Goal: Task Accomplishment & Management: Complete application form

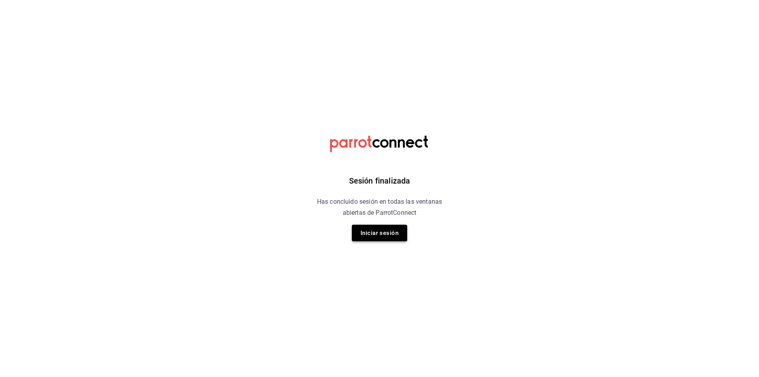
click at [378, 237] on button "Iniciar sesión" at bounding box center [379, 233] width 55 height 17
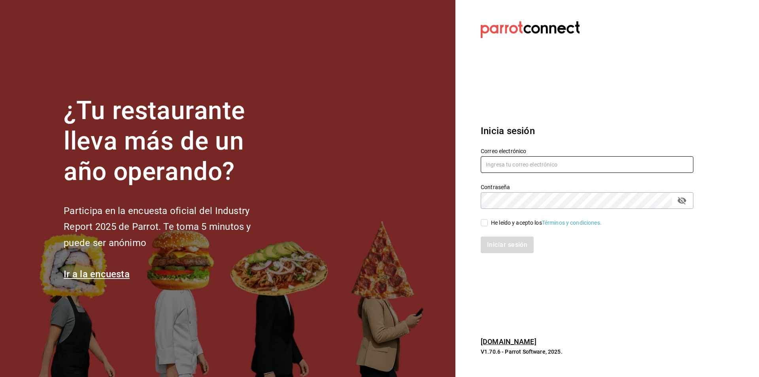
click at [563, 165] on input "text" at bounding box center [587, 164] width 213 height 17
type input "C"
type input "[EMAIL_ADDRESS][DOMAIN_NAME]"
click at [492, 222] on div "He leído y acepto los Términos y condiciones." at bounding box center [546, 223] width 111 height 8
click at [488, 222] on input "He leído y acepto los Términos y condiciones." at bounding box center [484, 222] width 7 height 7
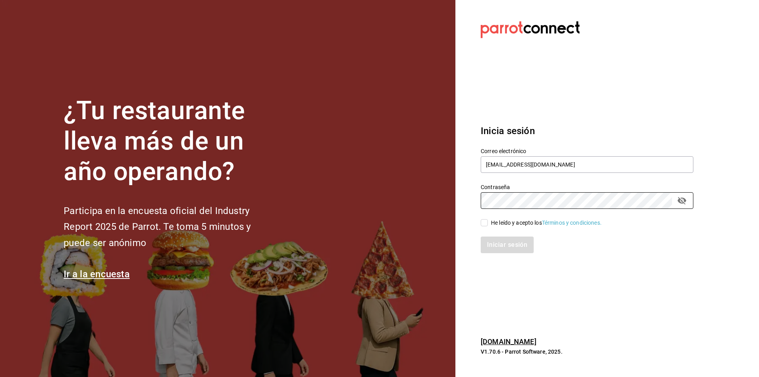
checkbox input "true"
click at [506, 243] on button "Iniciar sesión" at bounding box center [508, 244] width 54 height 17
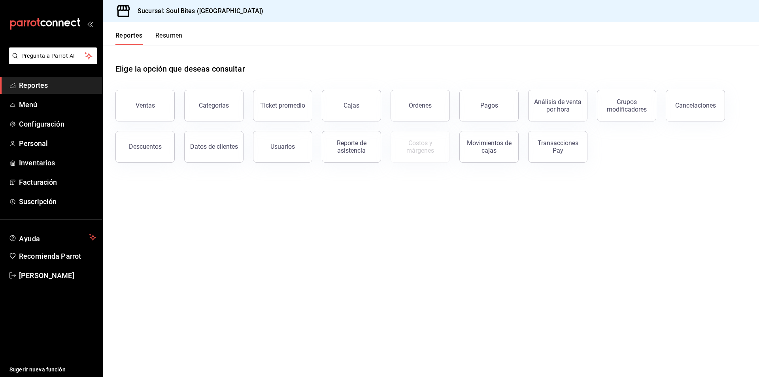
click at [145, 101] on button "Ventas" at bounding box center [144, 106] width 59 height 32
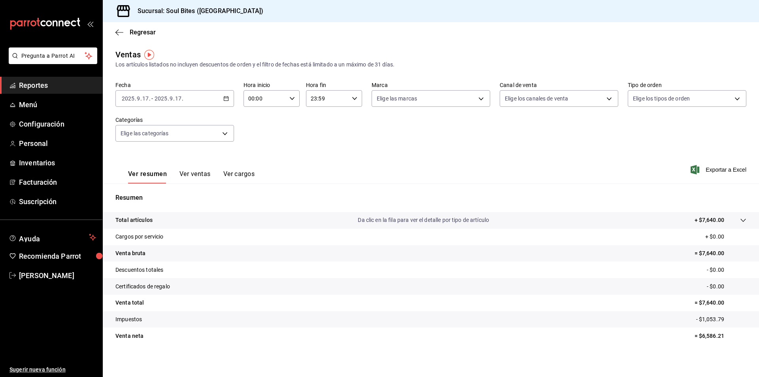
scroll to position [2, 0]
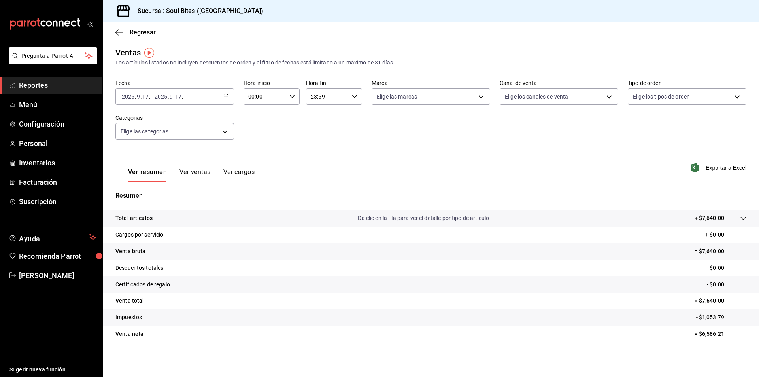
click at [202, 174] on button "Ver ventas" at bounding box center [195, 174] width 31 height 13
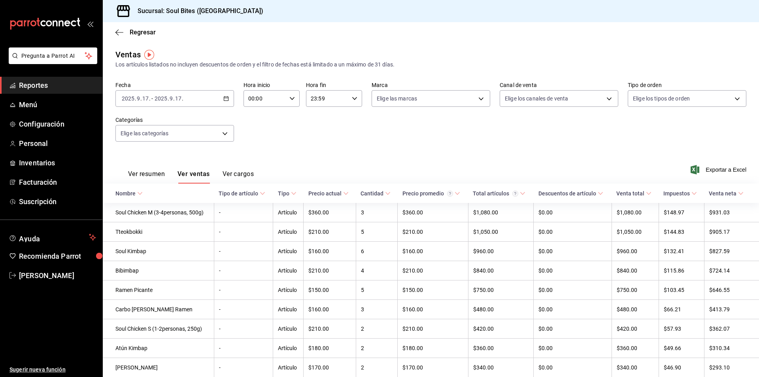
click at [142, 174] on button "Ver resumen" at bounding box center [146, 176] width 37 height 13
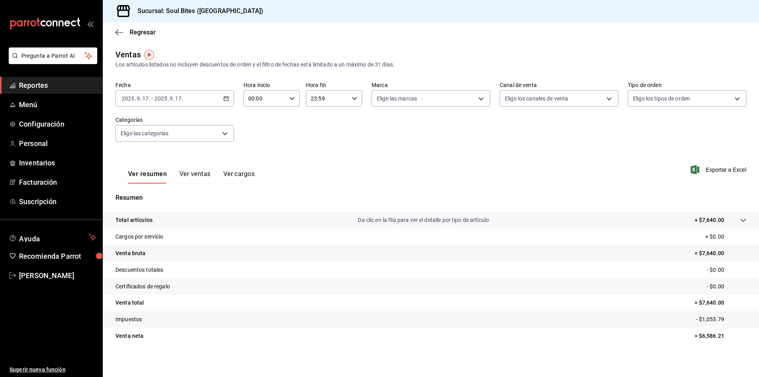
scroll to position [2, 0]
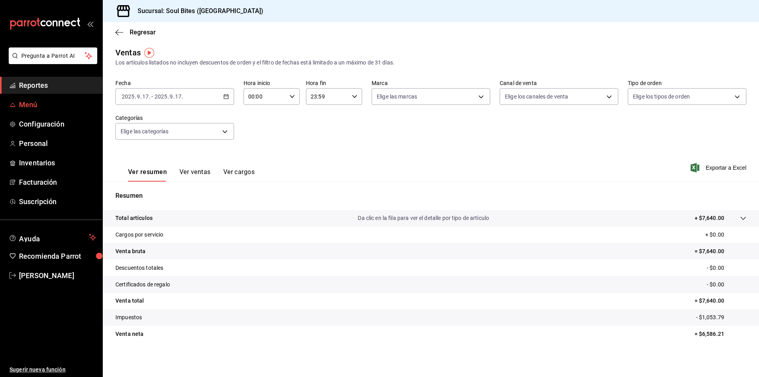
click at [43, 105] on span "Menú" at bounding box center [57, 104] width 77 height 11
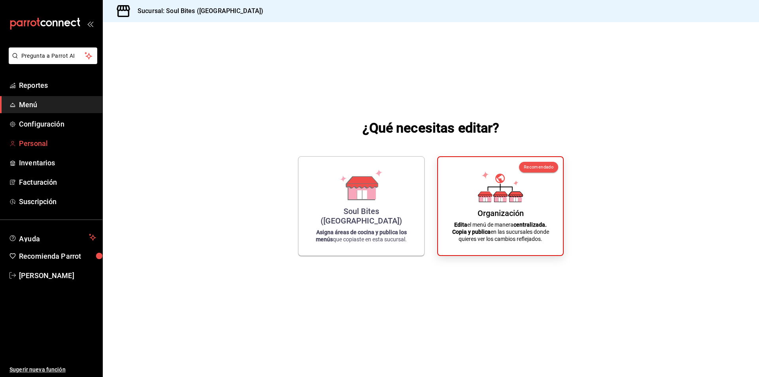
click at [55, 143] on span "Personal" at bounding box center [57, 143] width 77 height 11
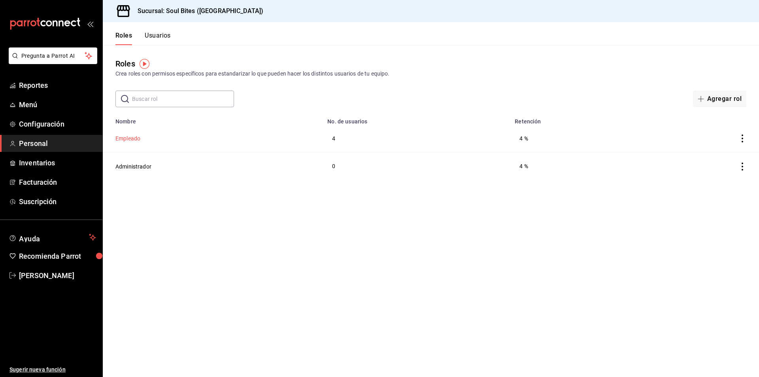
click at [127, 137] on button "Empleado" at bounding box center [127, 138] width 25 height 8
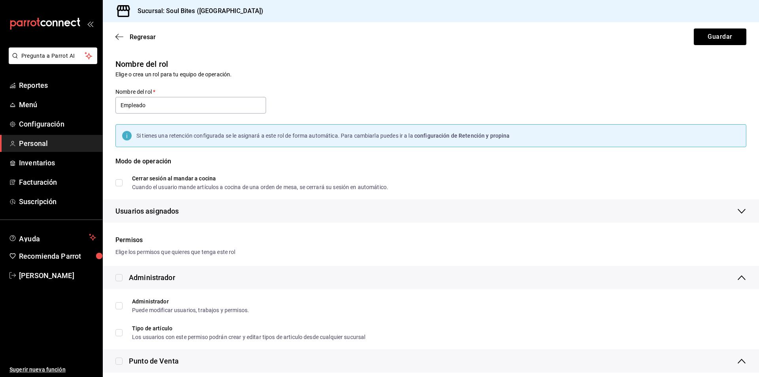
click at [118, 32] on div "Regresar Guardar" at bounding box center [431, 36] width 656 height 29
click at [121, 37] on icon "button" at bounding box center [119, 36] width 8 height 7
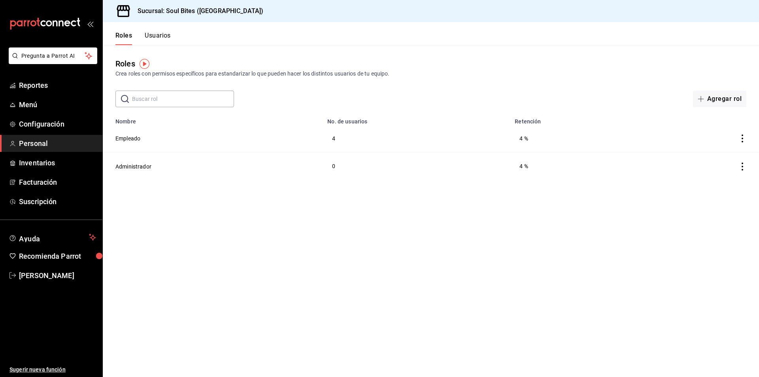
click at [160, 33] on button "Usuarios" at bounding box center [158, 38] width 26 height 13
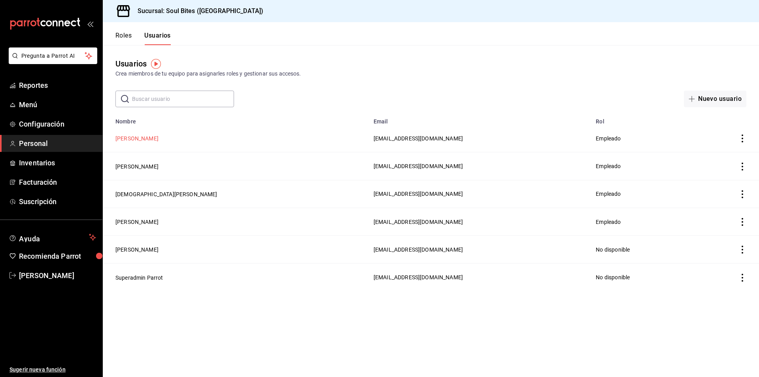
click at [147, 140] on button "[PERSON_NAME]" at bounding box center [136, 138] width 43 height 8
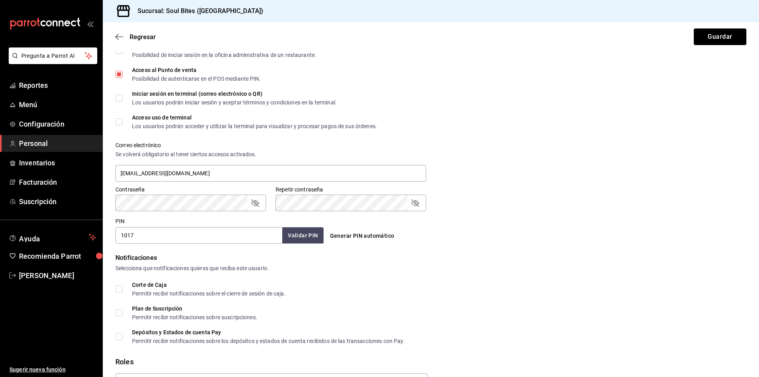
scroll to position [277, 0]
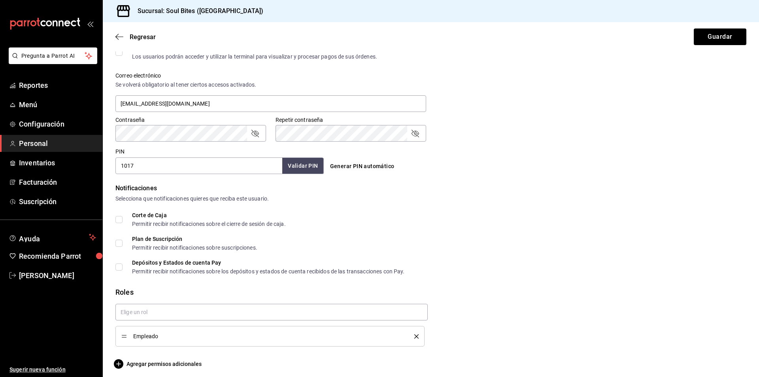
click at [457, 187] on div "Notificaciones" at bounding box center [430, 187] width 631 height 9
click at [118, 39] on icon "button" at bounding box center [116, 37] width 3 height 6
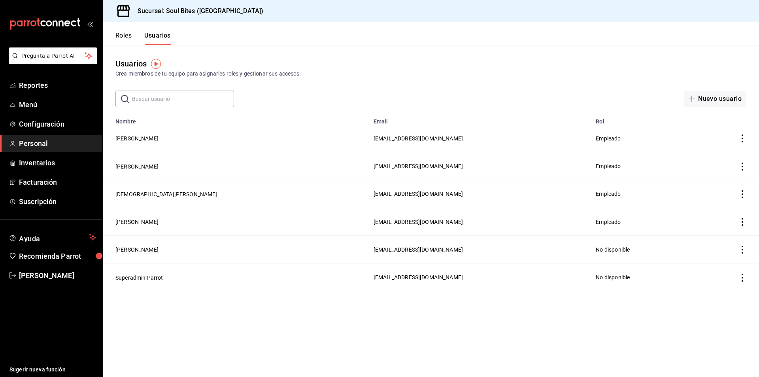
click at [533, 114] on th "Email" at bounding box center [480, 118] width 222 height 11
click at [703, 97] on button "Nuevo usuario" at bounding box center [715, 99] width 62 height 17
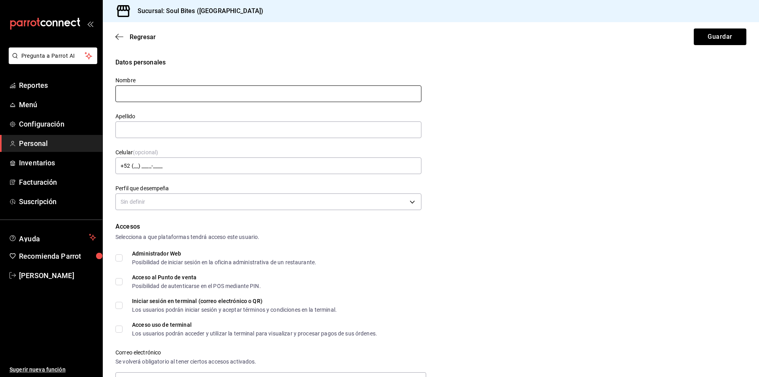
click at [206, 91] on input "text" at bounding box center [268, 93] width 306 height 17
type input "ㅁ"
click at [200, 94] on input "Alexa" at bounding box center [268, 93] width 306 height 17
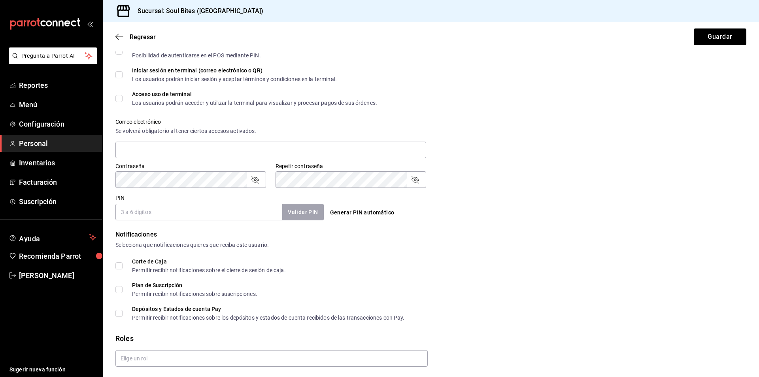
scroll to position [237, 0]
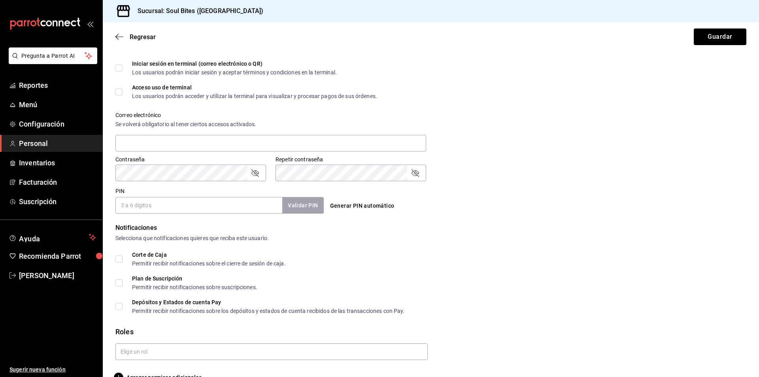
type input "Alexa"
click at [184, 201] on input "PIN" at bounding box center [198, 205] width 167 height 17
click at [155, 205] on input "PIN" at bounding box center [198, 205] width 167 height 17
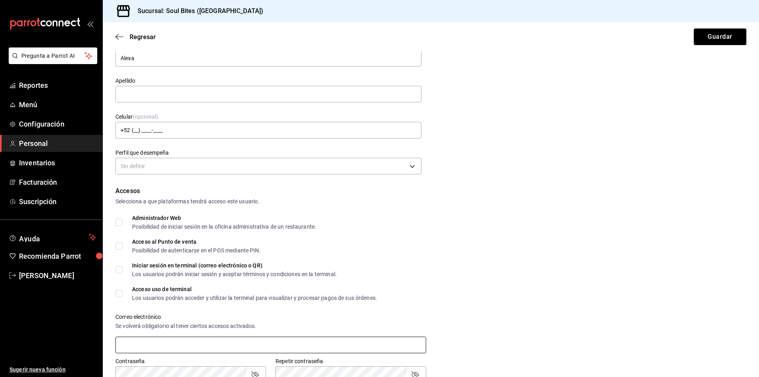
scroll to position [0, 0]
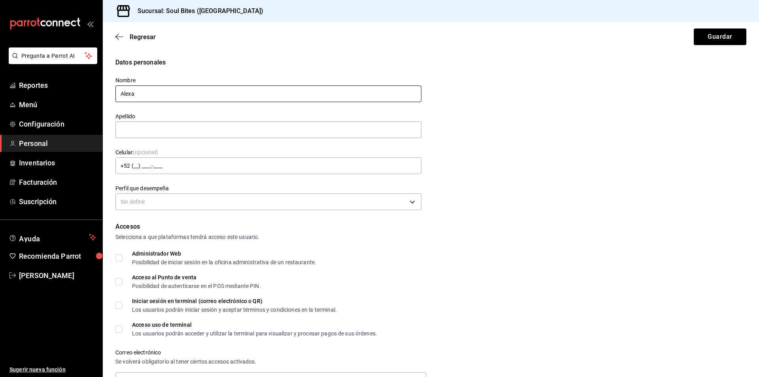
type input "0920"
click at [175, 95] on input "Alexa" at bounding box center [268, 93] width 306 height 17
type input "[PERSON_NAME]"
click at [167, 129] on input "text" at bounding box center [268, 129] width 306 height 17
type input "[PERSON_NAME]"
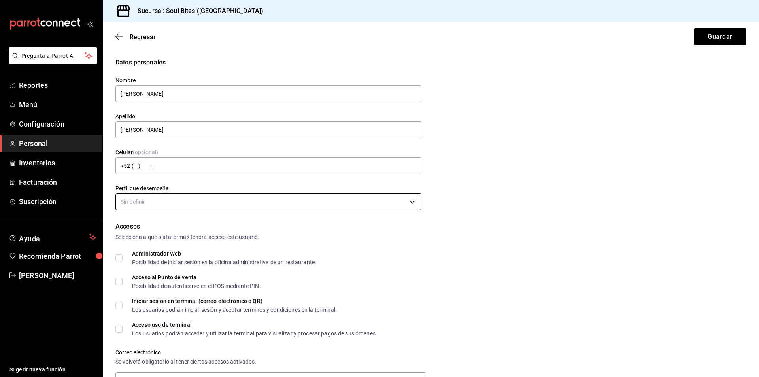
click at [159, 200] on body "Pregunta a Parrot AI Reportes Menú Configuración Personal Inventarios Facturaci…" at bounding box center [379, 188] width 759 height 377
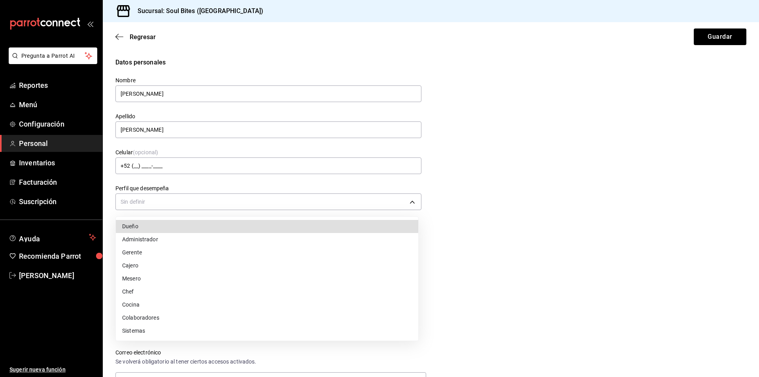
click at [151, 278] on li "Mesero" at bounding box center [267, 278] width 303 height 13
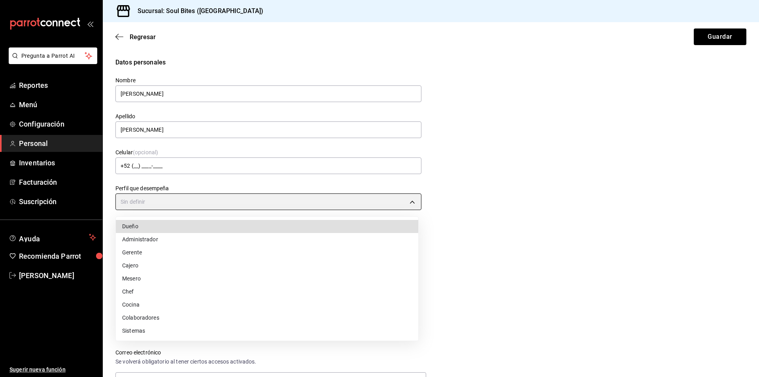
type input "WAITER"
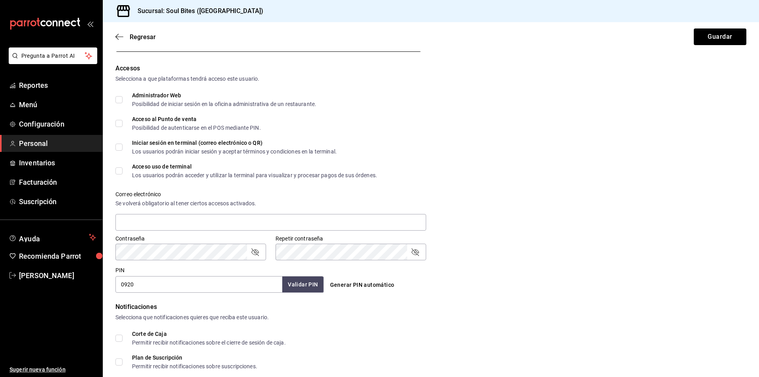
scroll to position [198, 0]
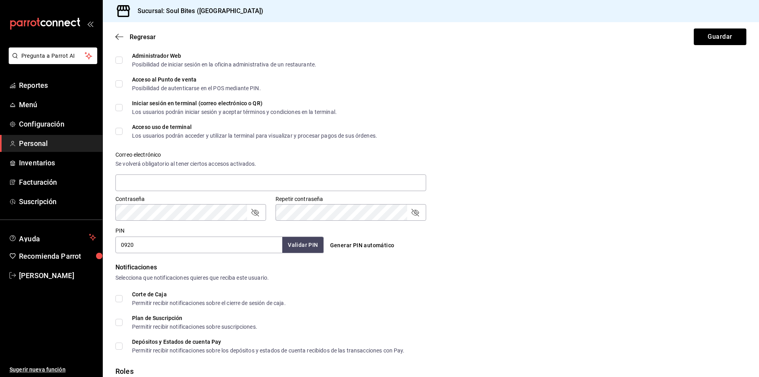
click at [172, 248] on input "0920" at bounding box center [198, 244] width 167 height 17
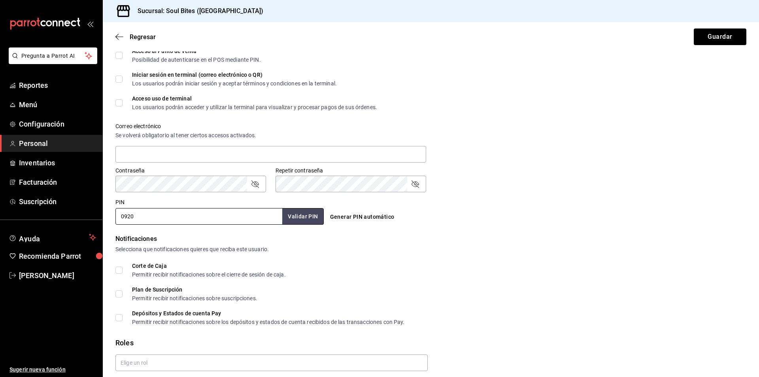
scroll to position [255, 0]
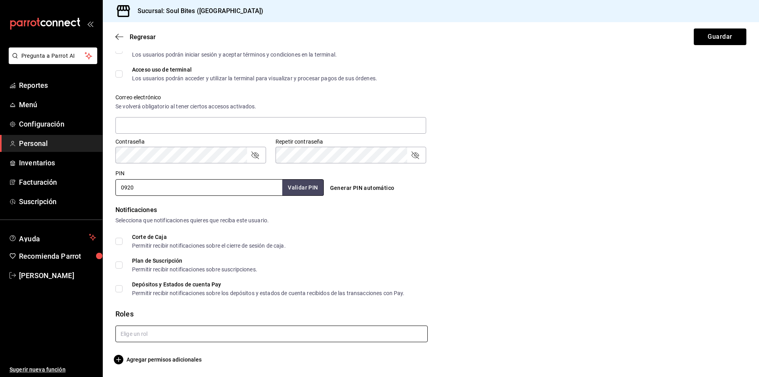
click at [165, 337] on input "text" at bounding box center [271, 333] width 312 height 17
click at [149, 350] on li "Empleado" at bounding box center [270, 351] width 310 height 13
checkbox input "true"
click at [707, 40] on button "Guardar" at bounding box center [720, 36] width 53 height 17
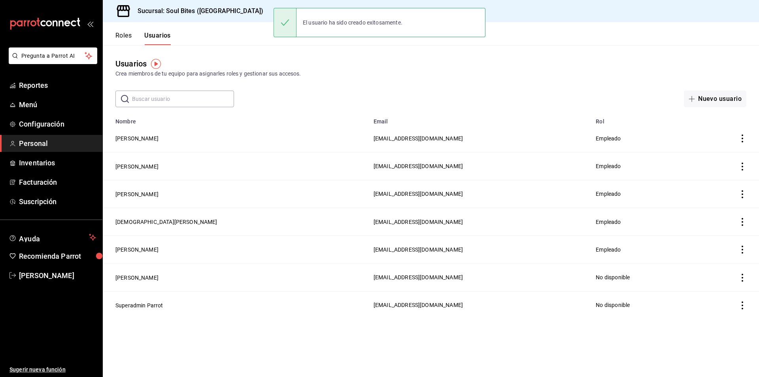
click at [124, 37] on button "Roles" at bounding box center [123, 38] width 16 height 13
